Goal: Check status: Check status

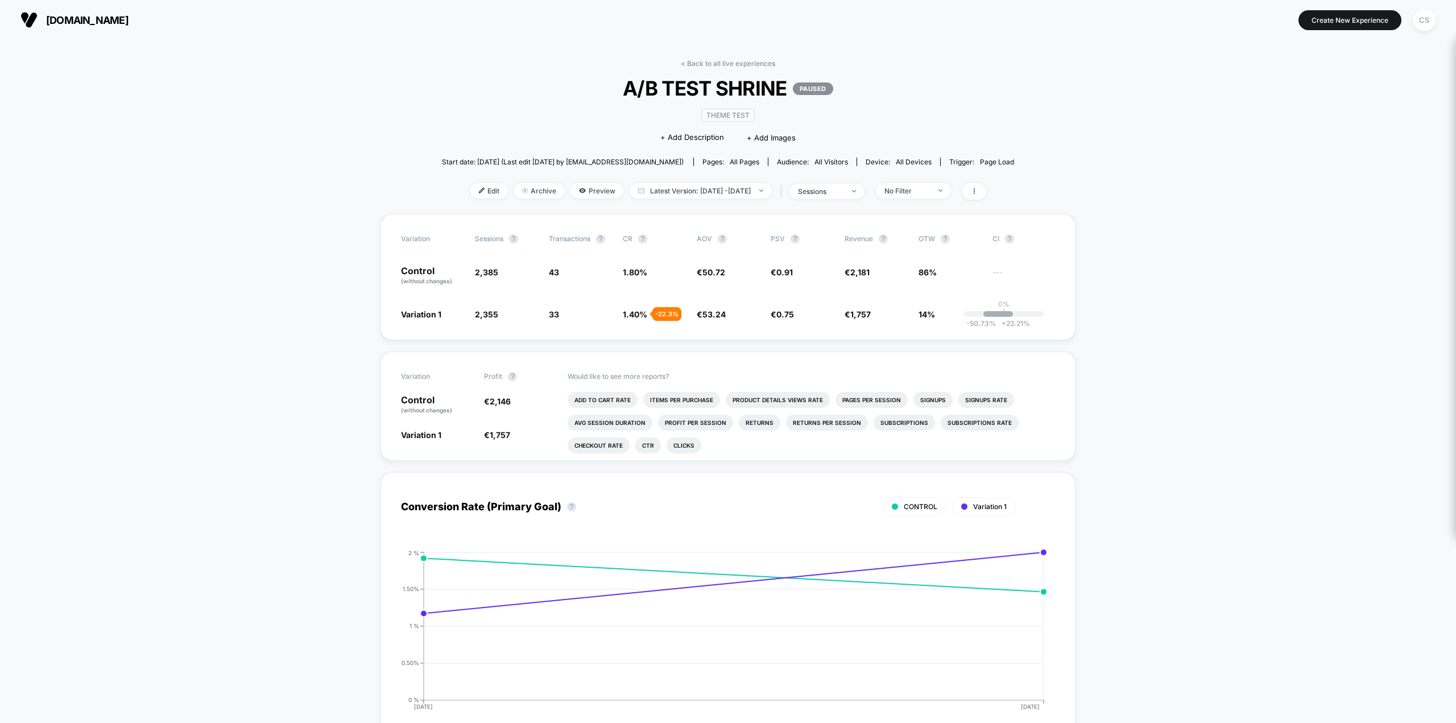
click at [55, 23] on span "[DOMAIN_NAME]" at bounding box center [87, 20] width 82 height 12
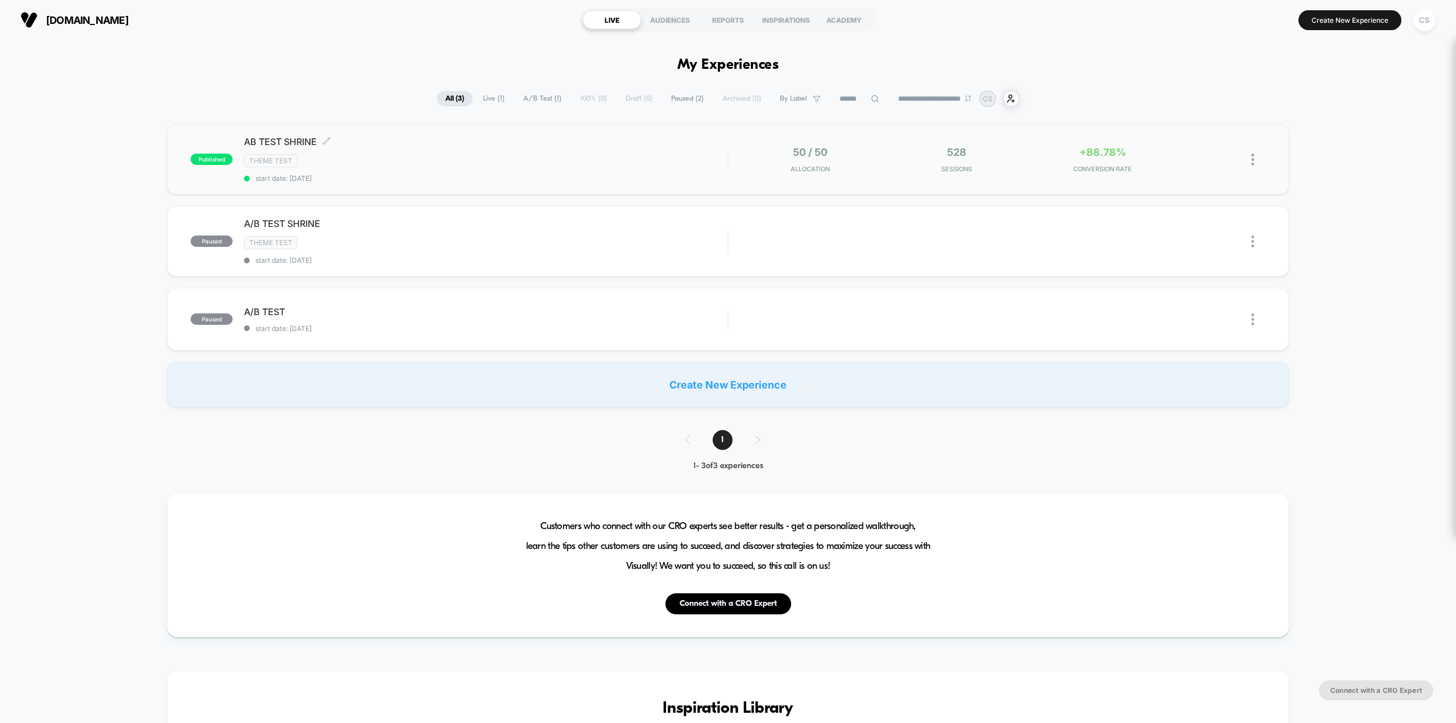
click at [370, 175] on span "start date: [DATE]" at bounding box center [485, 178] width 483 height 9
